Goal: Find contact information: Find contact information

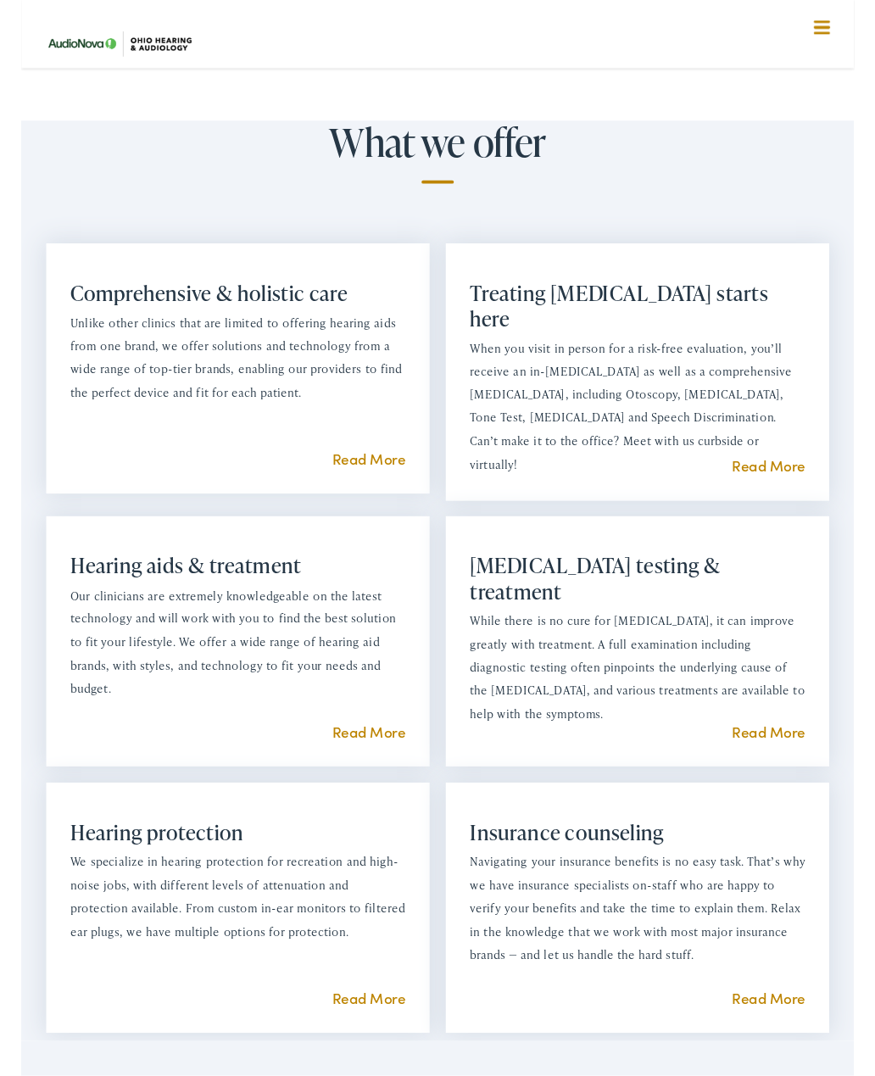
scroll to position [978, 0]
click at [777, 778] on link "Read More" at bounding box center [784, 766] width 77 height 21
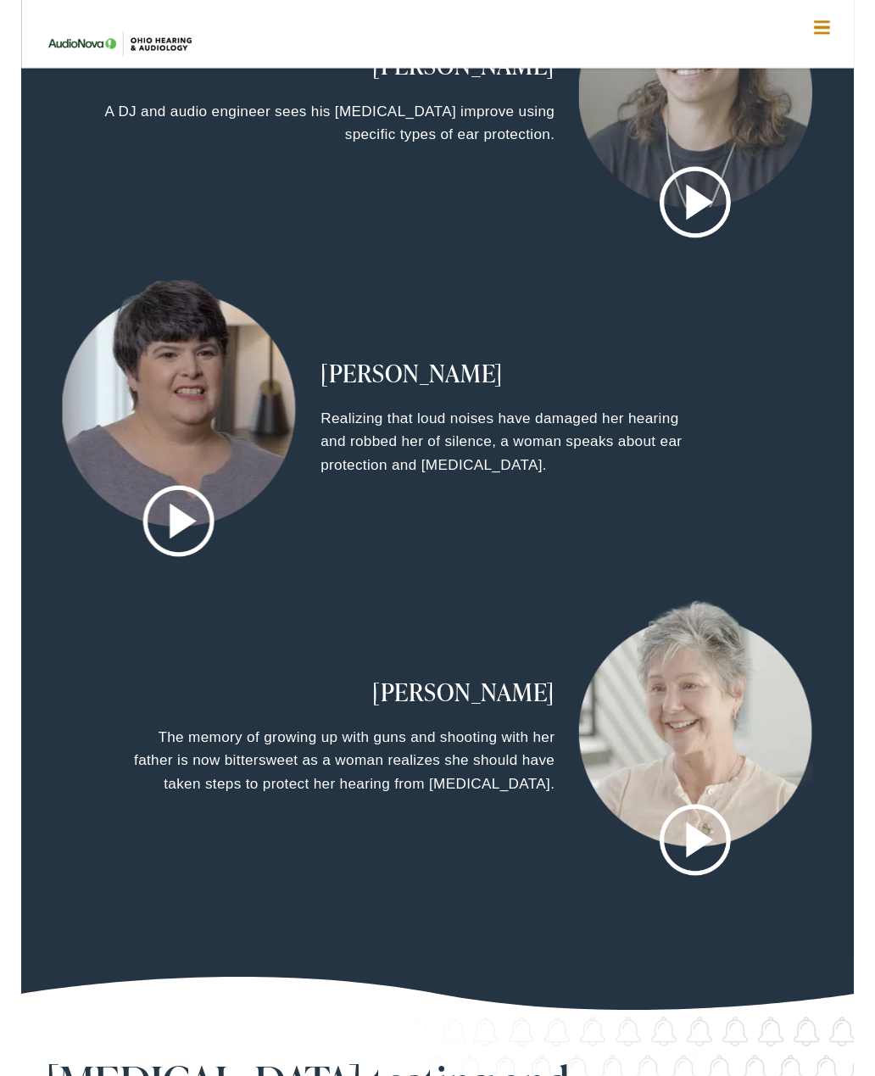
scroll to position [2100, 0]
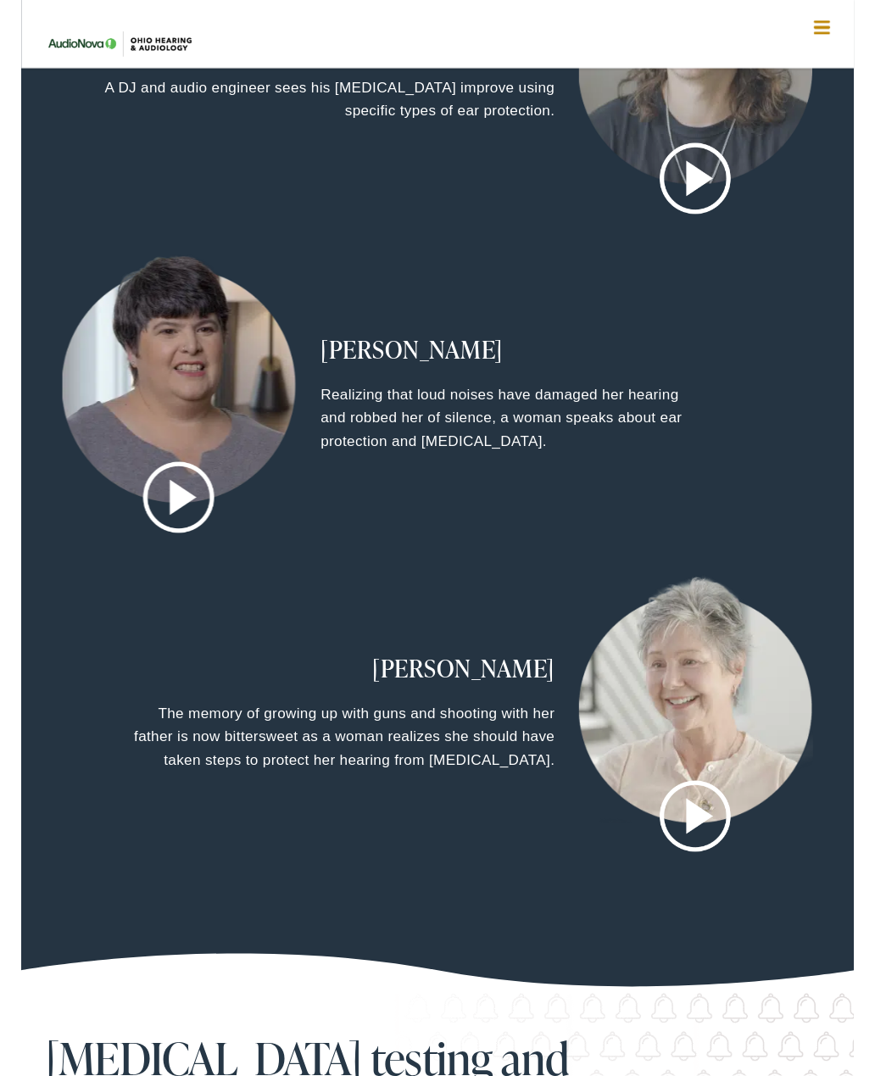
click at [850, 805] on div "[PERSON_NAME] A musician with [MEDICAL_DATA] comes to realize that [MEDICAL_DAT…" at bounding box center [438, 268] width 840 height 1340
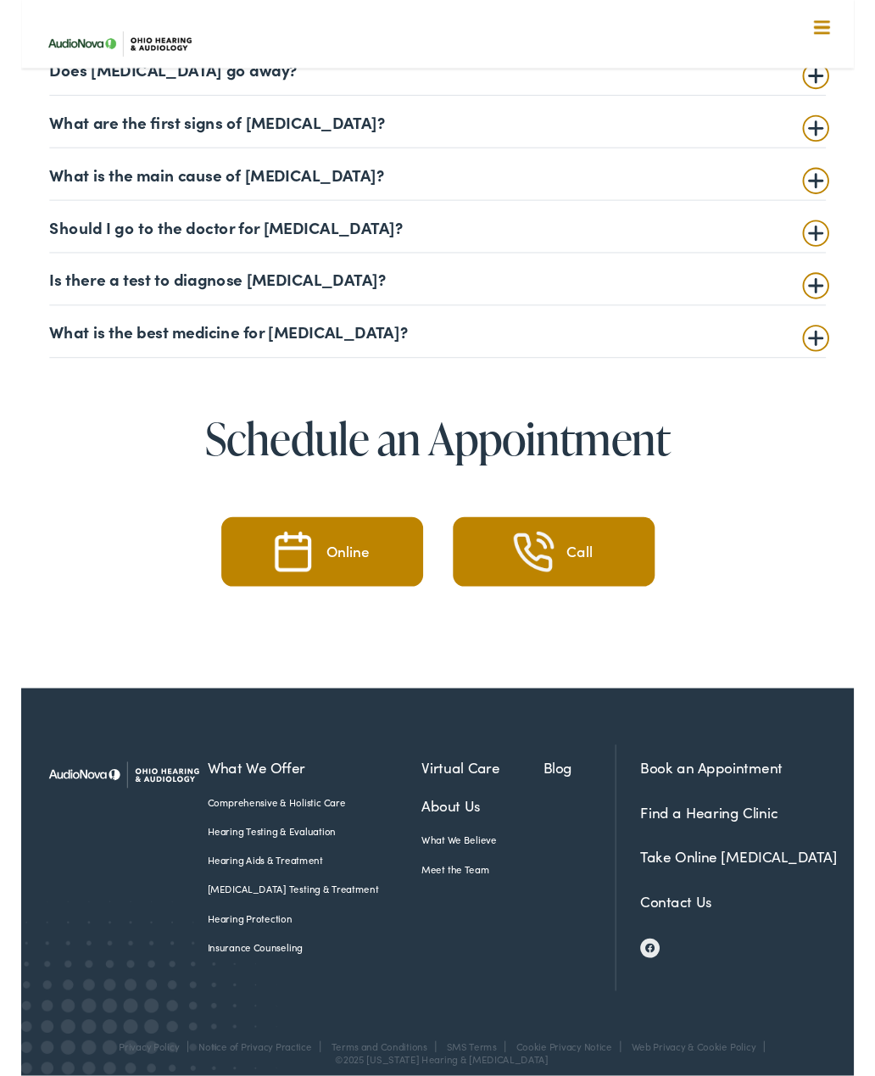
scroll to position [3754, 0]
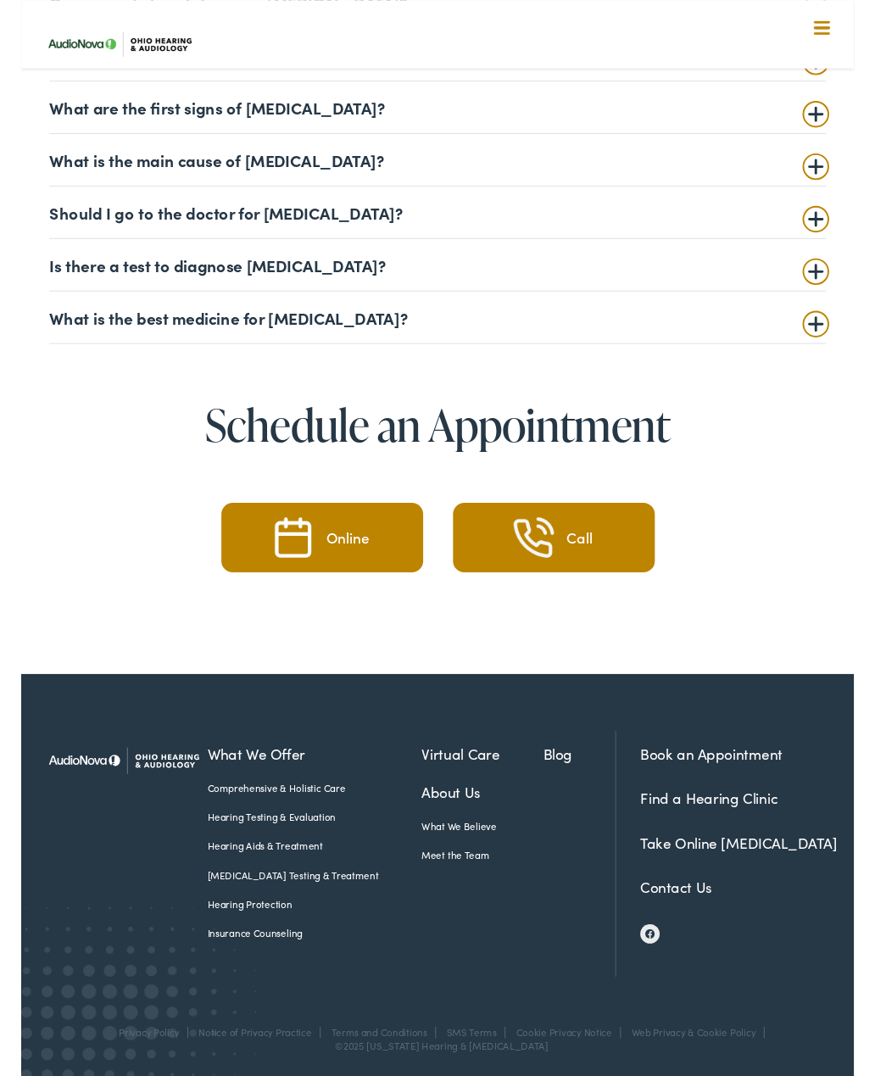
click at [722, 927] on link "Contact Us" at bounding box center [687, 931] width 75 height 21
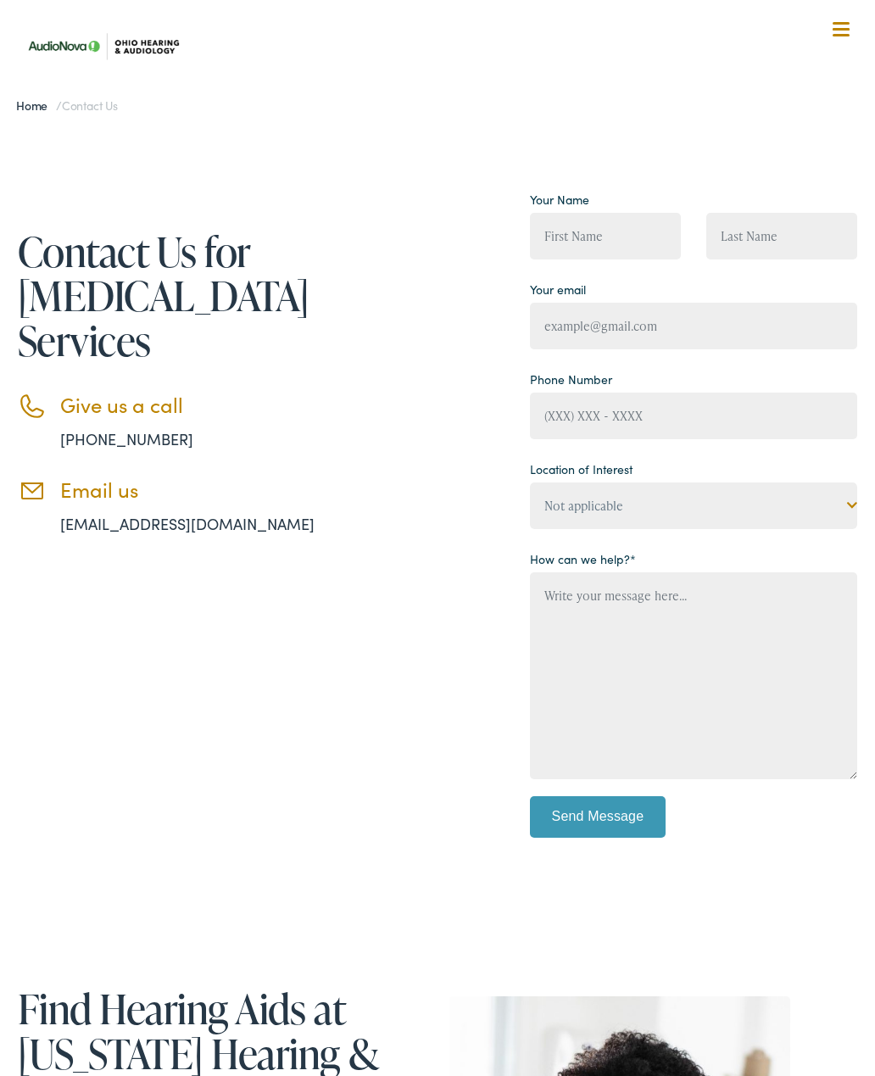
click at [691, 879] on div "Contact Us for Hearing Loss Services Give us a call 888-480-2052 Email us info@…" at bounding box center [437, 527] width 875 height 800
